Goal: Task Accomplishment & Management: Manage account settings

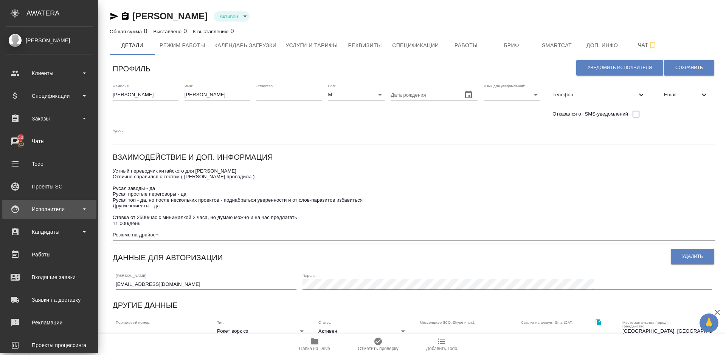
click at [71, 212] on div "Исполнители" at bounding box center [49, 209] width 87 height 11
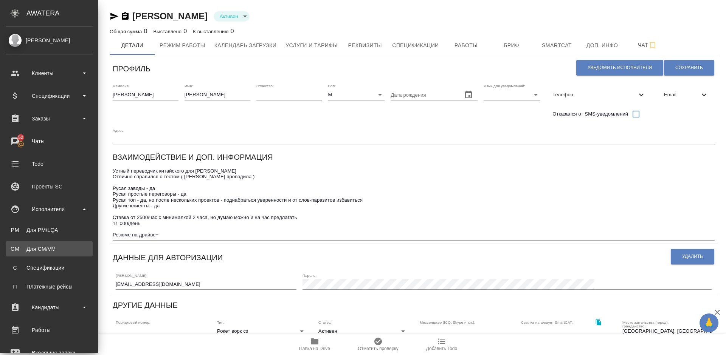
click at [77, 250] on div ".cls-1 fill:#fff; AWATERA Lazareva Anastasia Клиенты Спецификации Заказы 52 Чат…" at bounding box center [363, 177] width 726 height 355
click at [62, 246] on div "Для CM/VM" at bounding box center [48, 249] width 79 height 8
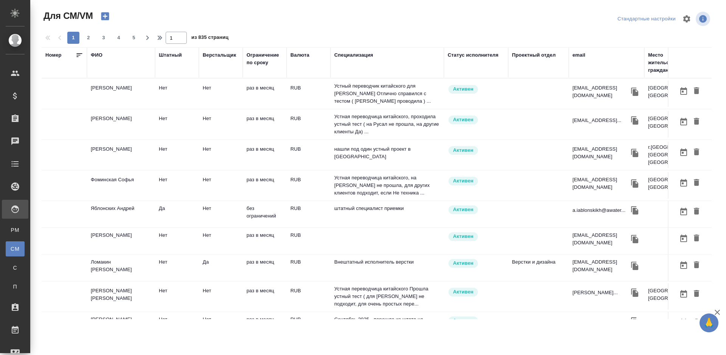
click at [136, 123] on td "[PERSON_NAME]" at bounding box center [121, 124] width 68 height 26
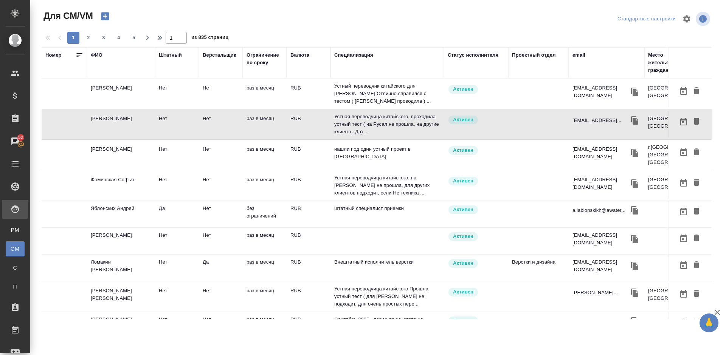
click at [132, 128] on td "[PERSON_NAME]" at bounding box center [121, 124] width 68 height 26
click at [142, 184] on td "Фоминская Софья" at bounding box center [121, 185] width 68 height 26
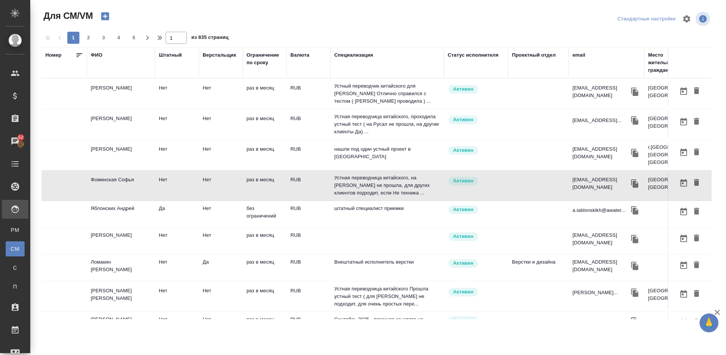
click at [137, 129] on td "[PERSON_NAME]" at bounding box center [121, 124] width 68 height 26
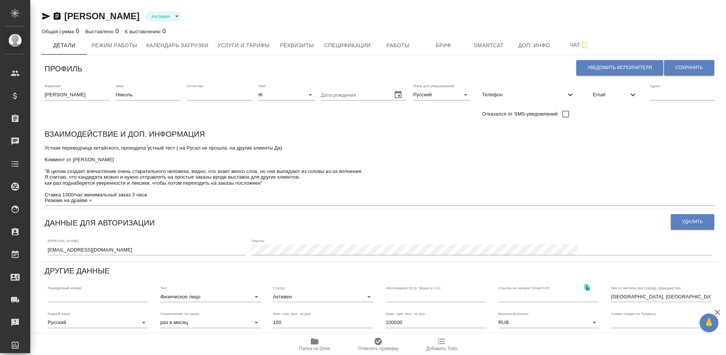
click at [220, 299] on body "🙏 .cls-1 fill:#fff; AWATERA Lazareva Anastasia Клиенты Спецификации Заказы Чаты…" at bounding box center [363, 177] width 726 height 355
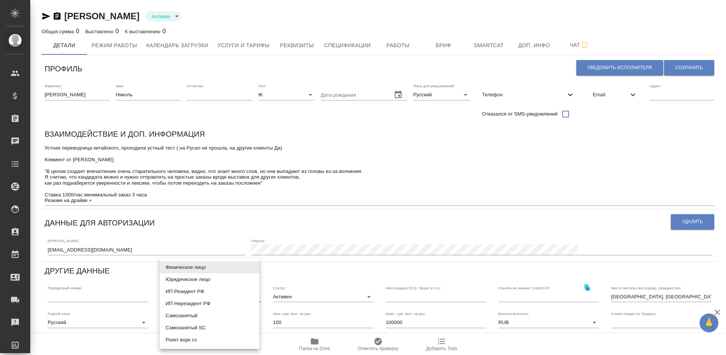
click at [214, 341] on li "Рокет ворк сз" at bounding box center [210, 340] width 100 height 12
type input "rocketWorkSelfEmployed"
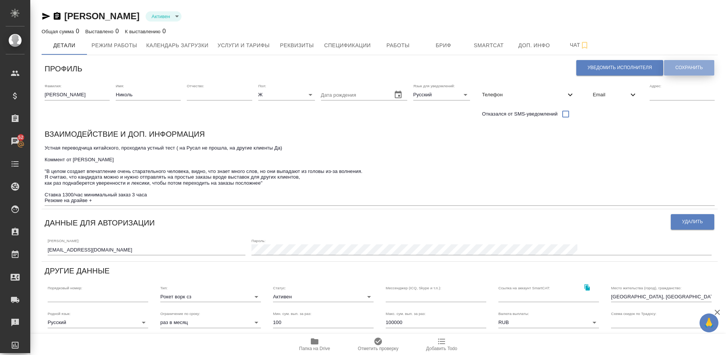
click at [693, 67] on span "Сохранить" at bounding box center [689, 68] width 28 height 6
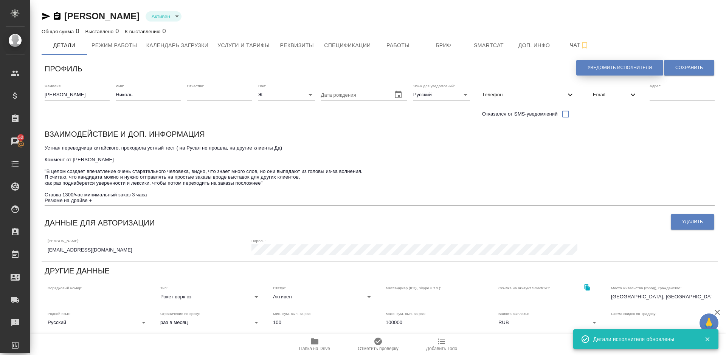
click at [593, 71] on span "Уведомить исполнителя" at bounding box center [619, 68] width 64 height 6
type textarea "Добрый день, Николь! Ознакомиться с подробной информацией по выполненным работа…"
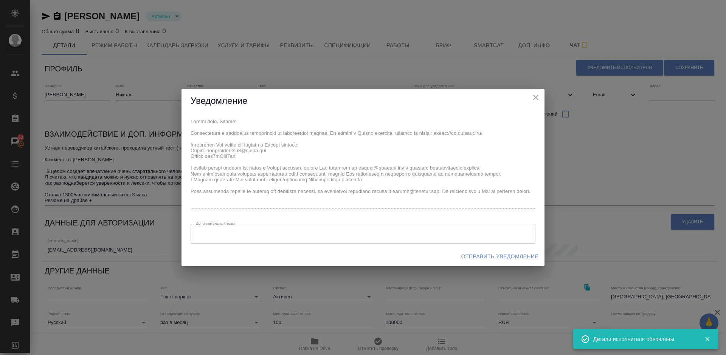
click at [492, 258] on span "Отправить уведомление" at bounding box center [499, 256] width 77 height 9
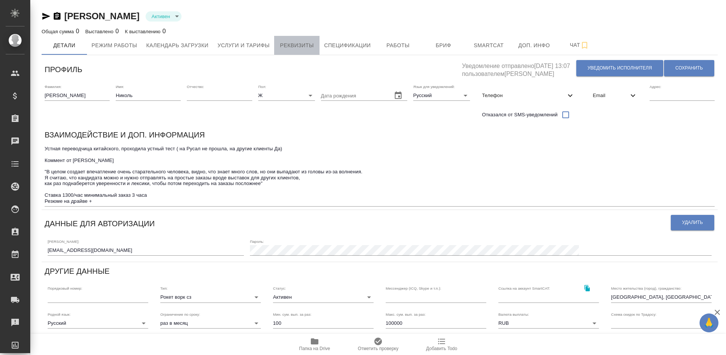
click at [294, 41] on span "Реквизиты" at bounding box center [297, 45] width 36 height 9
select select "10"
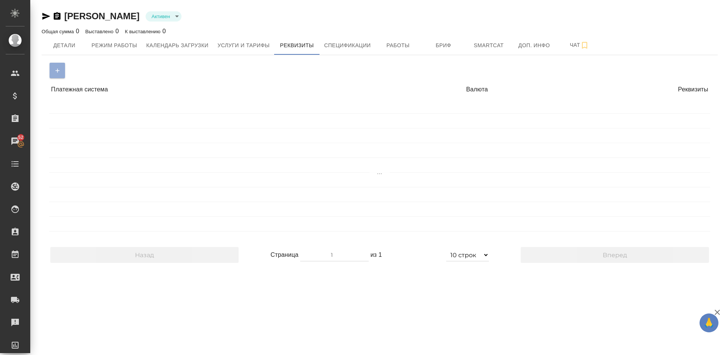
click at [62, 72] on div "Платежная система Валюта Реквизиты Назад Страница 1 из 1 5 строк 10 строк 20 ст…" at bounding box center [380, 162] width 676 height 215
click at [65, 43] on span "Детали" at bounding box center [64, 45] width 36 height 9
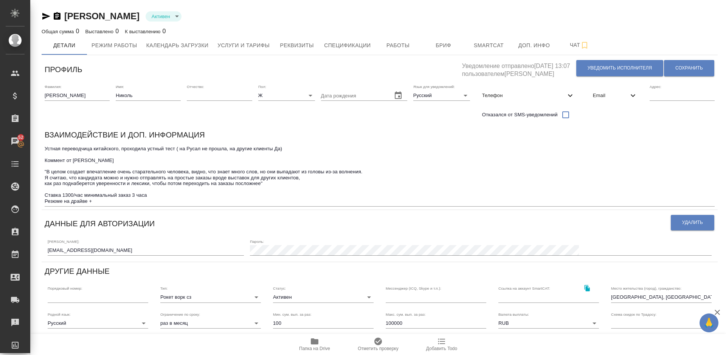
click at [45, 17] on icon "button" at bounding box center [46, 16] width 9 height 9
click at [317, 342] on icon "button" at bounding box center [315, 342] width 8 height 6
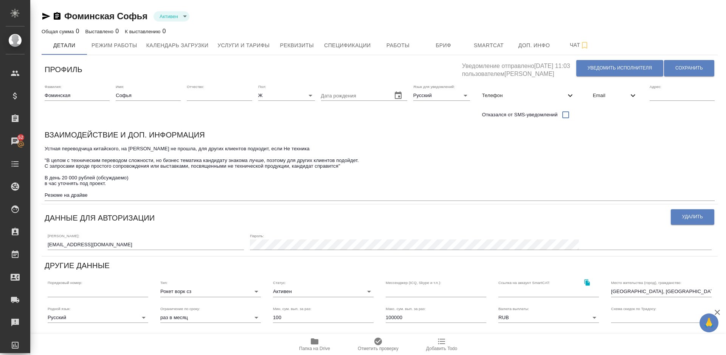
click at [317, 343] on icon "button" at bounding box center [315, 342] width 8 height 6
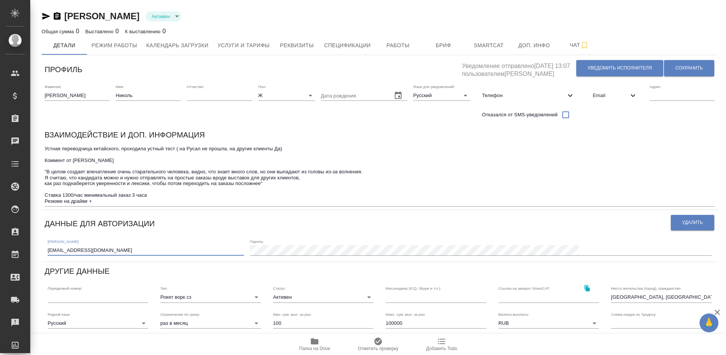
drag, startPoint x: 113, startPoint y: 251, endPoint x: 48, endPoint y: 250, distance: 65.4
click at [48, 250] on input "[EMAIL_ADDRESS][DOMAIN_NAME]" at bounding box center [146, 250] width 196 height 11
